Goal: Navigation & Orientation: Go to known website

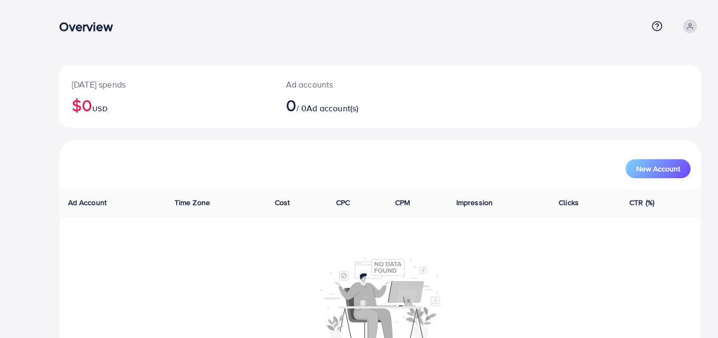
click at [372, 43] on nav "Overview Help Center Contact Support Plans and Pricing Term and policy About Us…" at bounding box center [380, 25] width 642 height 37
